Goal: Navigation & Orientation: Find specific page/section

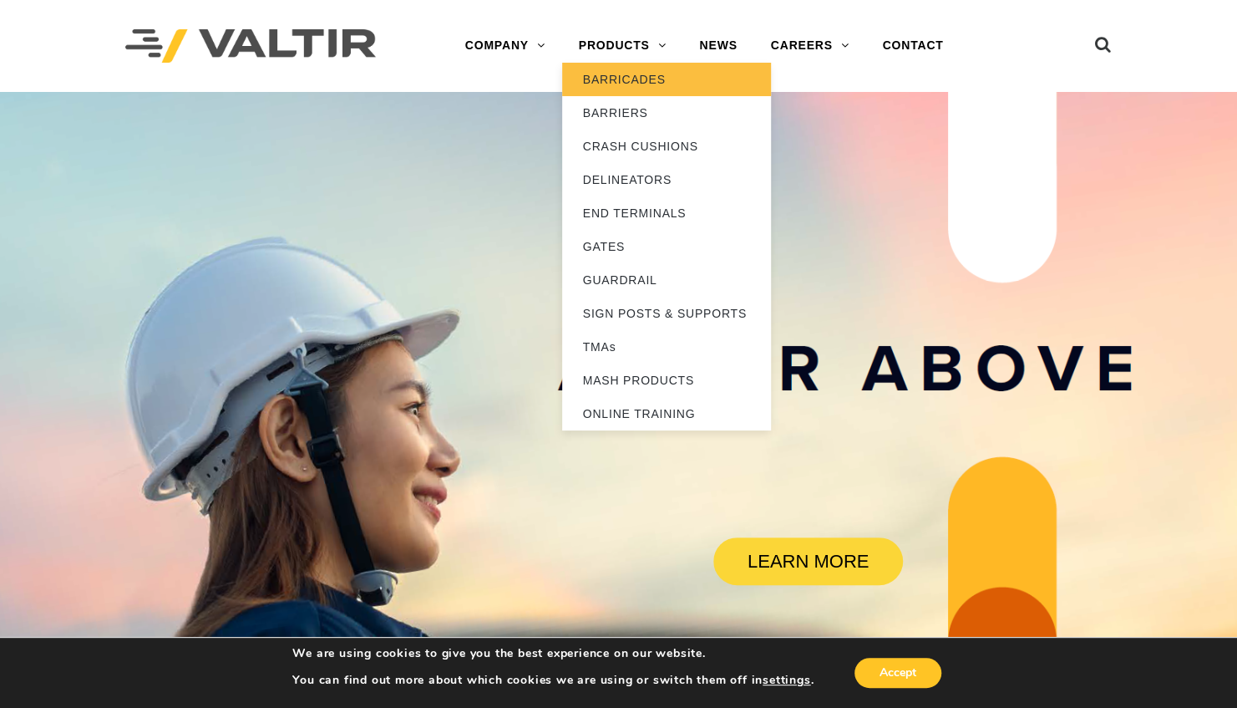
click at [635, 79] on link "BARRICADES" at bounding box center [666, 79] width 209 height 33
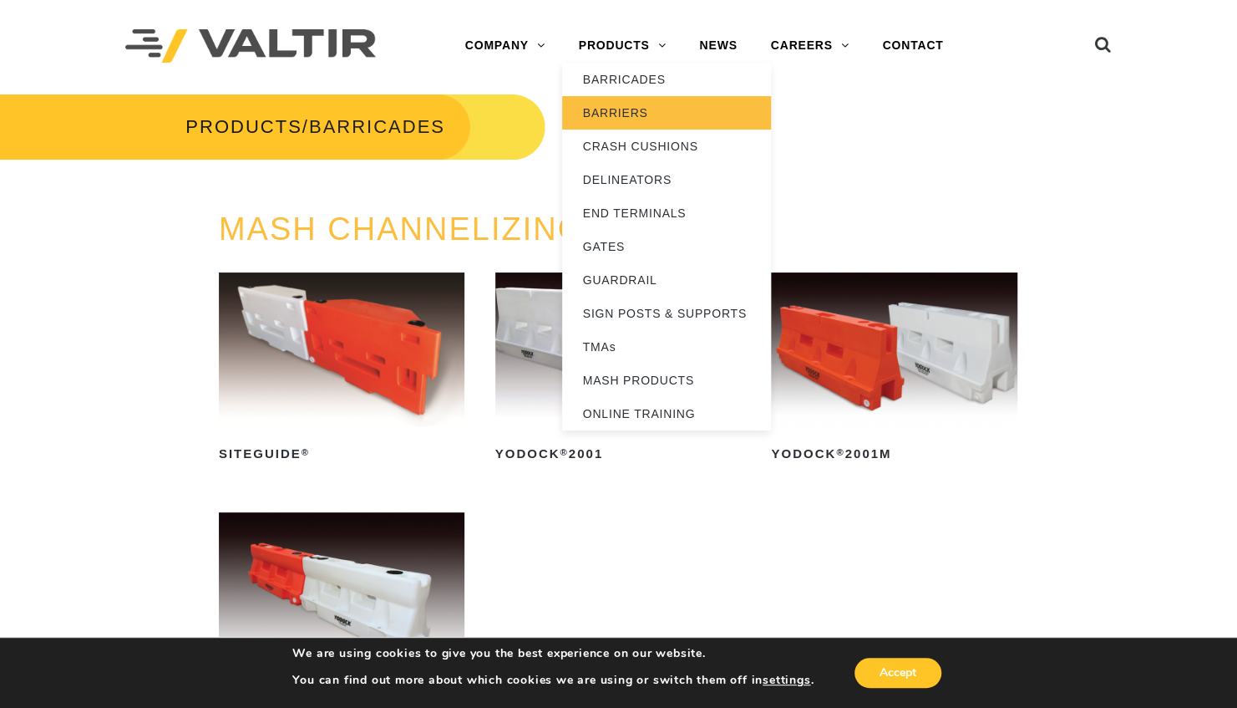
click at [617, 105] on link "BARRIERS" at bounding box center [666, 112] width 209 height 33
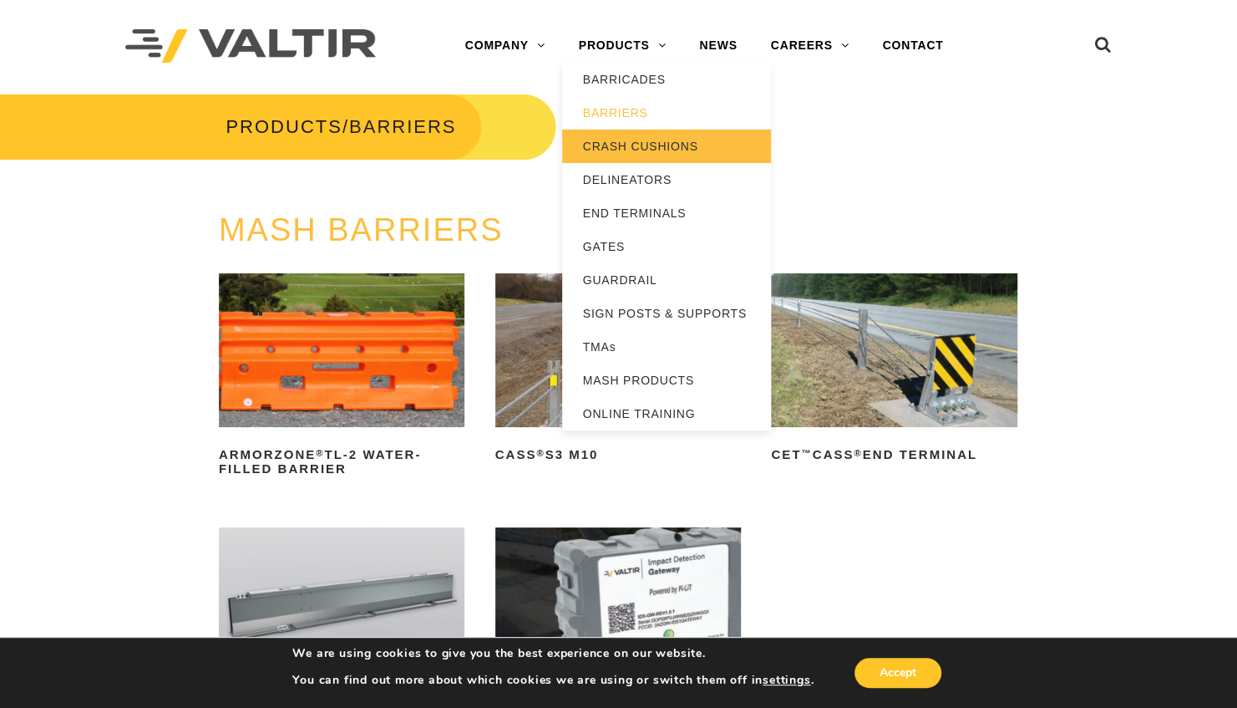
click at [625, 145] on link "CRASH CUSHIONS" at bounding box center [666, 145] width 209 height 33
